Goal: Task Accomplishment & Management: Use online tool/utility

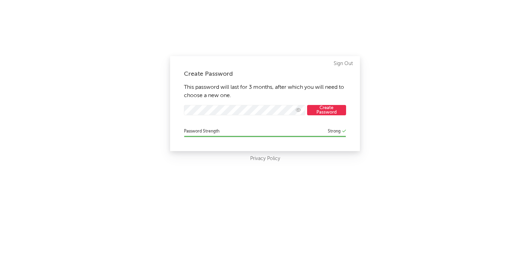
click at [317, 111] on button "Create Password" at bounding box center [326, 110] width 39 height 10
select select "other"
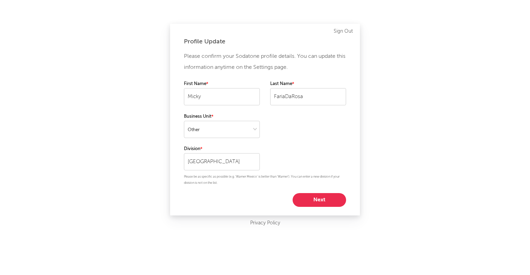
click at [333, 203] on button "Next" at bounding box center [318, 200] width 53 height 14
select select "other"
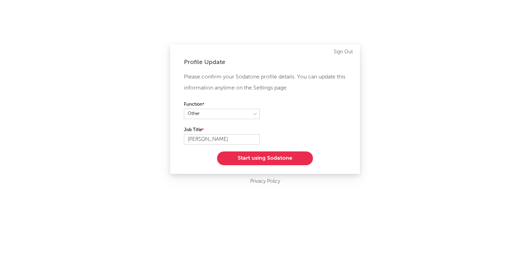
click at [248, 160] on button "Start using Sodatone" at bounding box center [265, 159] width 96 height 14
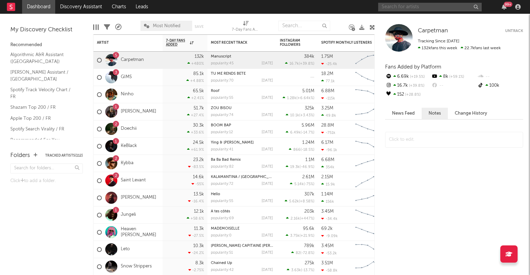
click at [413, 8] on input "text" at bounding box center [429, 7] width 103 height 9
type input "encore une autre"
click at [439, 160] on span at bounding box center [454, 147] width 138 height 37
click at [371, 27] on icon at bounding box center [371, 27] width 5 height 5
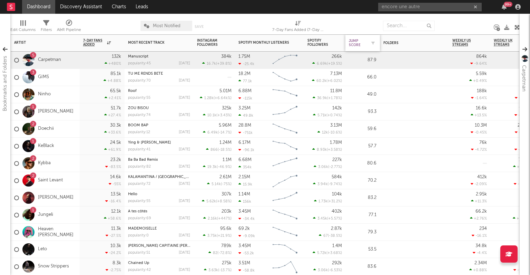
click at [364, 44] on div "Jump Score" at bounding box center [357, 43] width 17 height 8
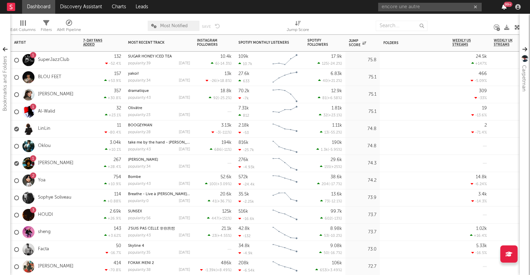
click at [503, 8] on icon "button" at bounding box center [503, 7] width 5 height 6
click at [288, 18] on div "Jump Score" at bounding box center [297, 27] width 22 height 20
click at [507, 6] on div "99 +" at bounding box center [507, 4] width 9 height 5
